Goal: Check status: Check status

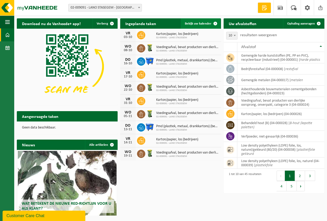
click at [199, 22] on span "Bekijk uw kalender" at bounding box center [198, 23] width 27 height 3
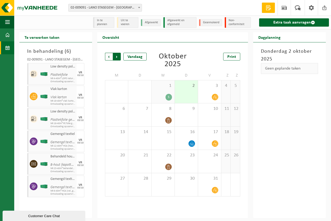
click at [109, 56] on span "Vorige" at bounding box center [109, 57] width 8 height 8
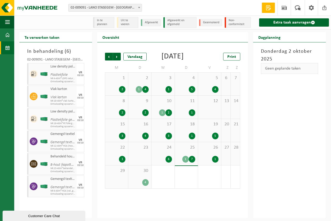
click at [164, 160] on div "24 6" at bounding box center [162, 153] width 23 height 23
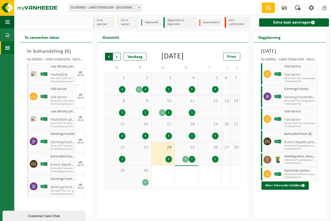
click at [116, 56] on span "Volgende" at bounding box center [117, 57] width 8 height 8
